Goal: Check status: Check status

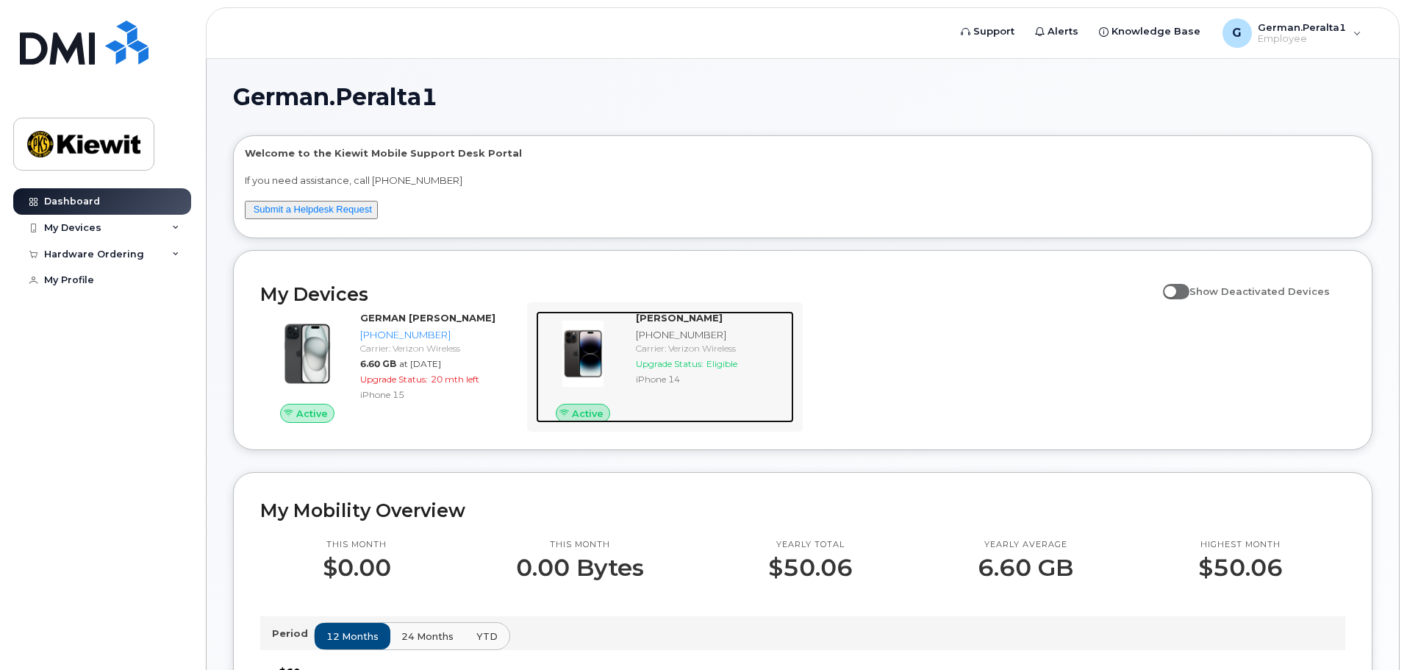
click at [692, 397] on div "Francisco Lopez 337-605-1386 Carrier: Verizon Wireless Upgrade Status: Eligible…" at bounding box center [712, 367] width 164 height 112
click at [584, 352] on img at bounding box center [583, 353] width 71 height 71
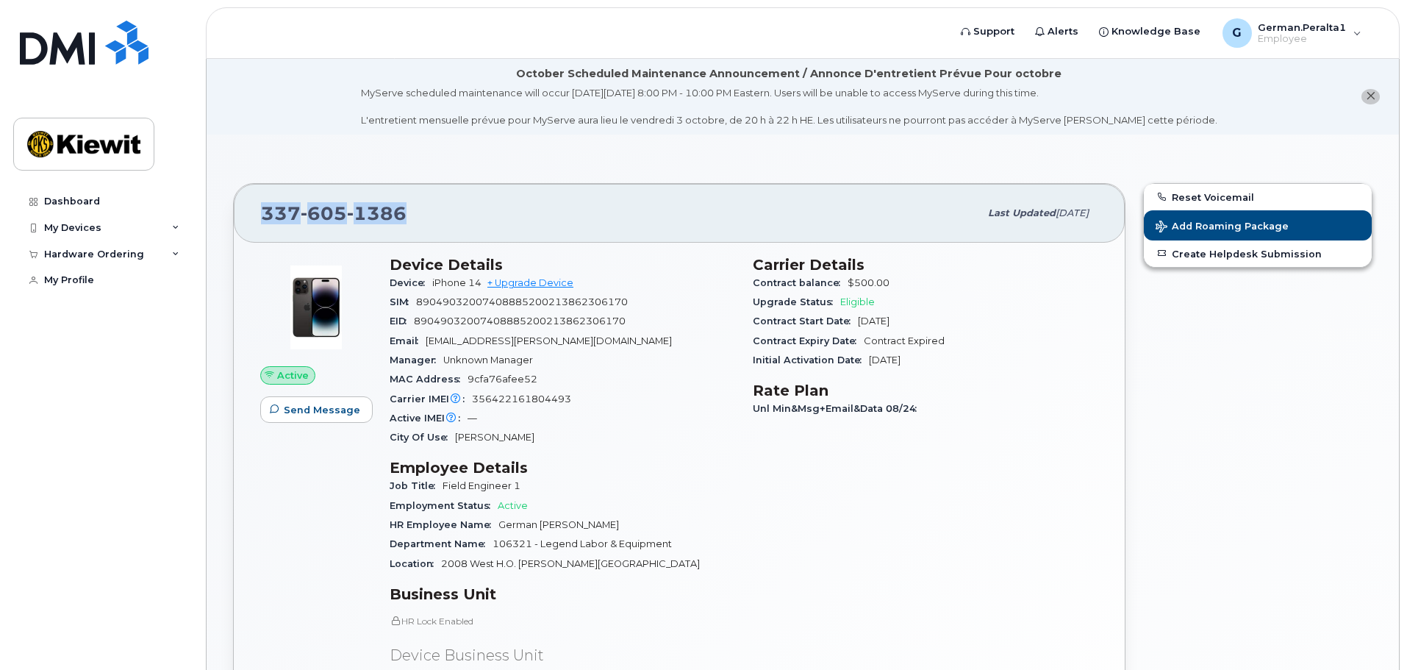
drag, startPoint x: 410, startPoint y: 213, endPoint x: 266, endPoint y: 221, distance: 144.3
click at [266, 221] on div "337 605 1386" at bounding box center [620, 213] width 718 height 31
click at [610, 414] on div "Active IMEI Active IMEI is refreshed daily with a delay of up to 48 hours follo…" at bounding box center [562, 418] width 345 height 19
drag, startPoint x: 261, startPoint y: 208, endPoint x: 443, endPoint y: 212, distance: 182.3
click at [443, 212] on div "337 605 1386" at bounding box center [620, 213] width 718 height 31
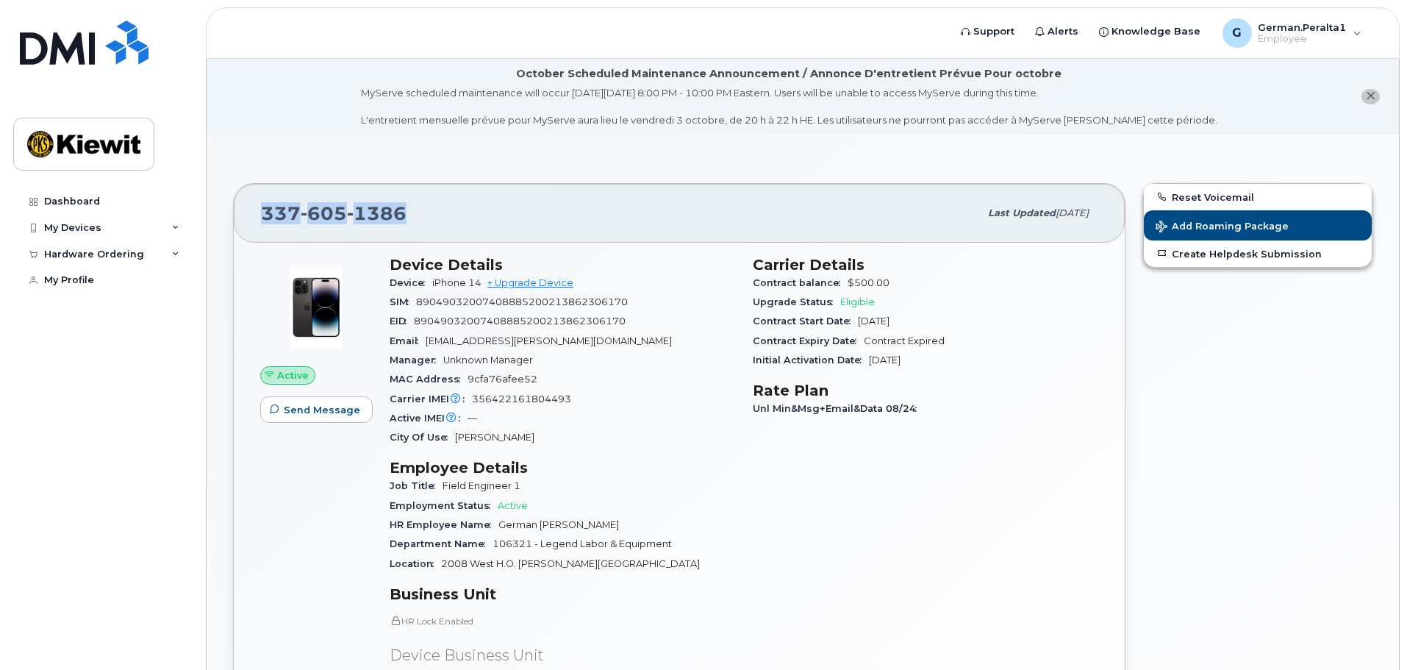
click at [443, 212] on div "337 605 1386" at bounding box center [620, 213] width 718 height 31
drag, startPoint x: 260, startPoint y: 209, endPoint x: 452, endPoint y: 215, distance: 191.9
click at [452, 215] on div "337 605 1386 Last updated Oct 01, 2025" at bounding box center [679, 213] width 891 height 59
click at [452, 215] on div "337 605 1386" at bounding box center [620, 213] width 718 height 31
drag, startPoint x: 753, startPoint y: 409, endPoint x: 912, endPoint y: 409, distance: 159.5
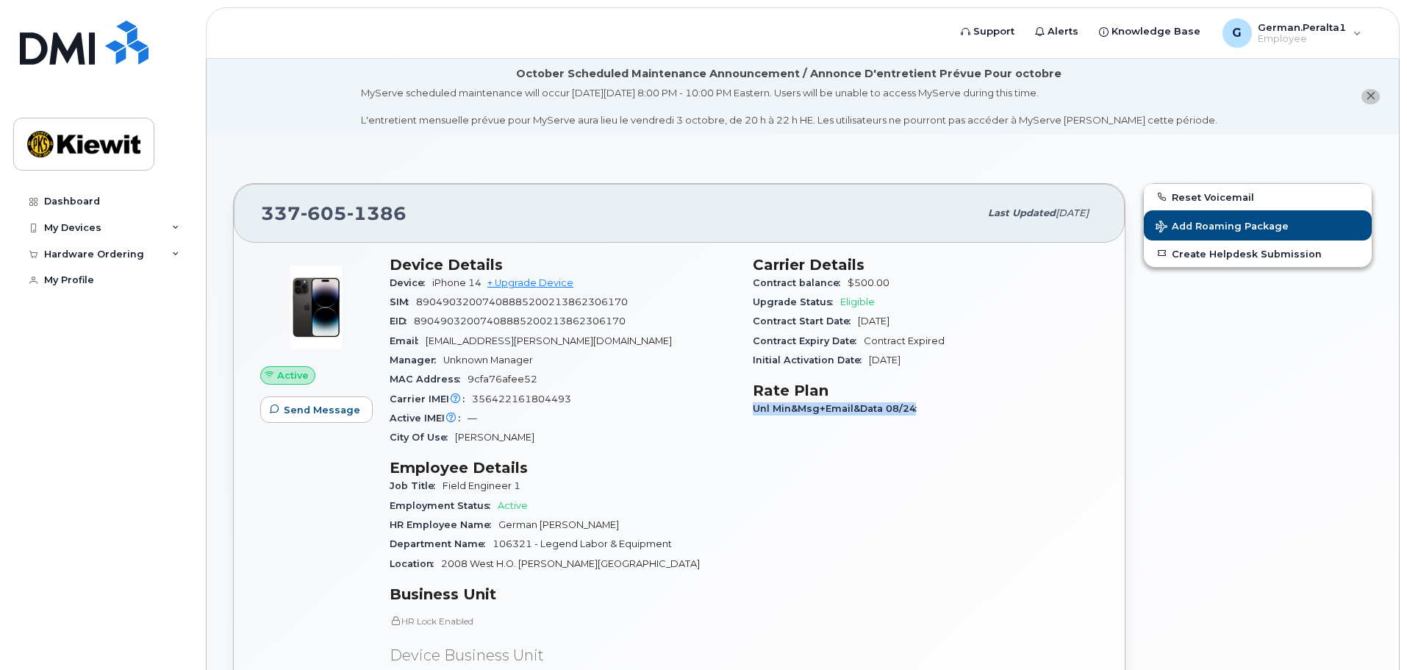
click at [912, 409] on span "Unl Min&Msg+Email&Data 08/24" at bounding box center [838, 408] width 171 height 11
drag, startPoint x: 750, startPoint y: 279, endPoint x: 942, endPoint y: 361, distance: 208.1
click at [942, 361] on div "Carrier Details Contract balance $500.00 Upgrade Status Eligible Contract Start…" at bounding box center [925, 536] width 363 height 578
click at [942, 361] on div "Initial Activation Date Feb 09, 2021" at bounding box center [925, 360] width 345 height 19
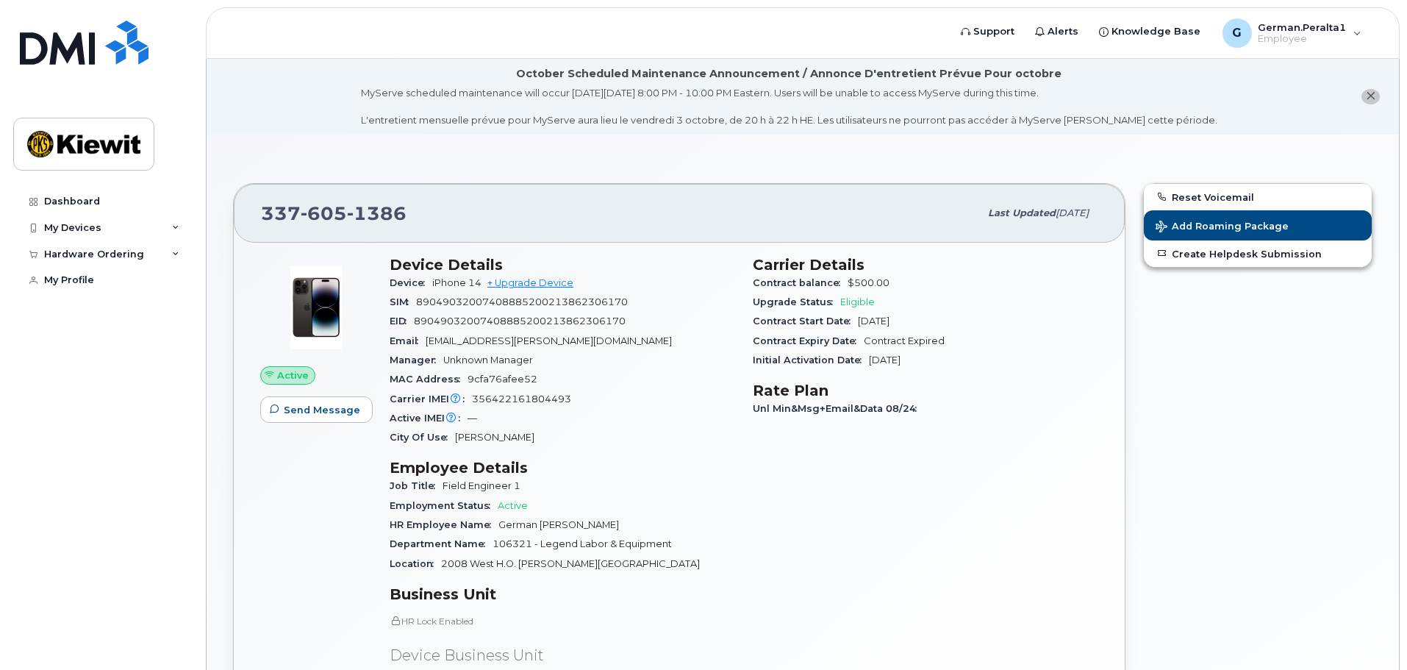
click at [648, 411] on div "Active IMEI Active IMEI is refreshed daily with a delay of up to 48 hours follo…" at bounding box center [562, 418] width 345 height 19
